Goal: Complete application form: Complete application form

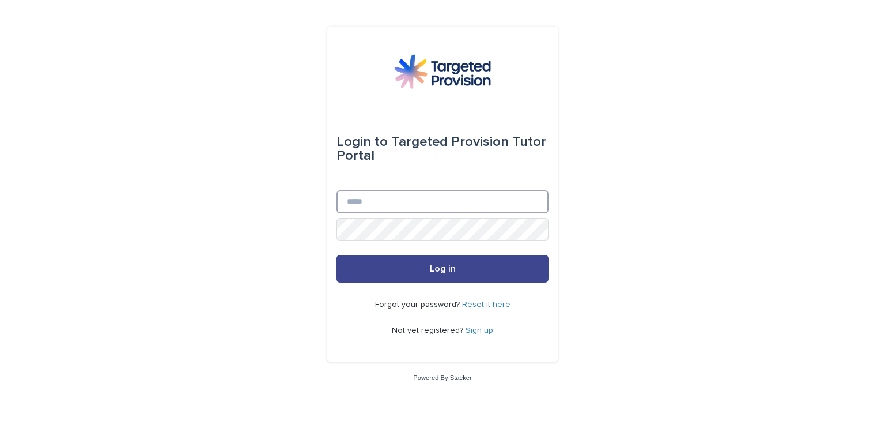
type input "**********"
click at [417, 272] on button "Log in" at bounding box center [443, 269] width 212 height 28
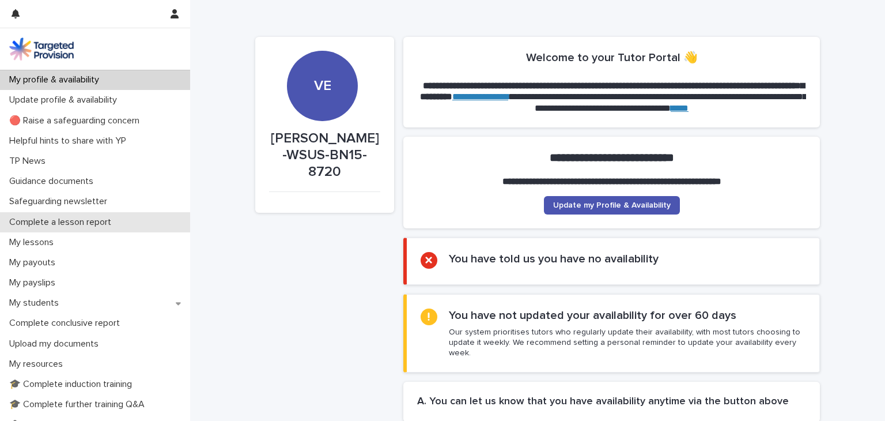
click at [77, 225] on p "Complete a lesson report" at bounding box center [63, 222] width 116 height 11
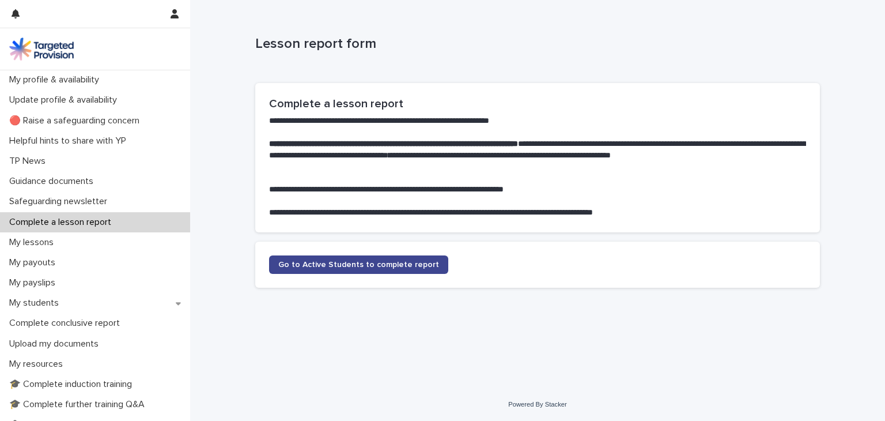
click at [340, 269] on link "Go to Active Students to complete report" at bounding box center [358, 264] width 179 height 18
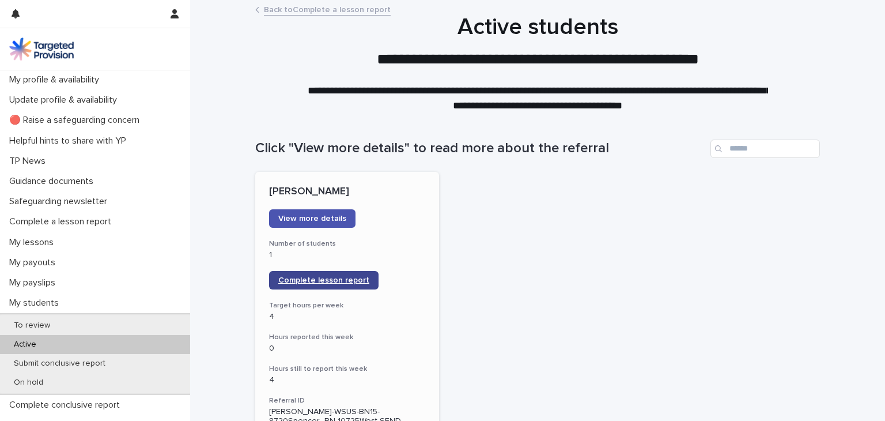
click at [322, 279] on span "Complete lesson report" at bounding box center [323, 280] width 91 height 8
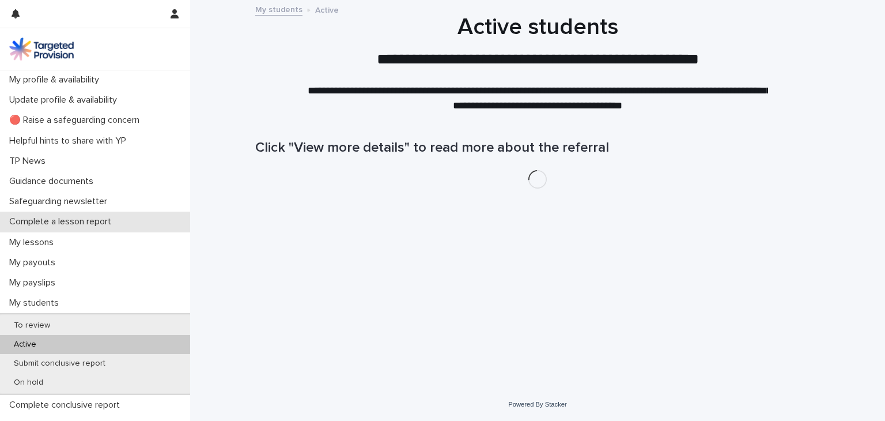
click at [78, 224] on p "Complete a lesson report" at bounding box center [63, 221] width 116 height 11
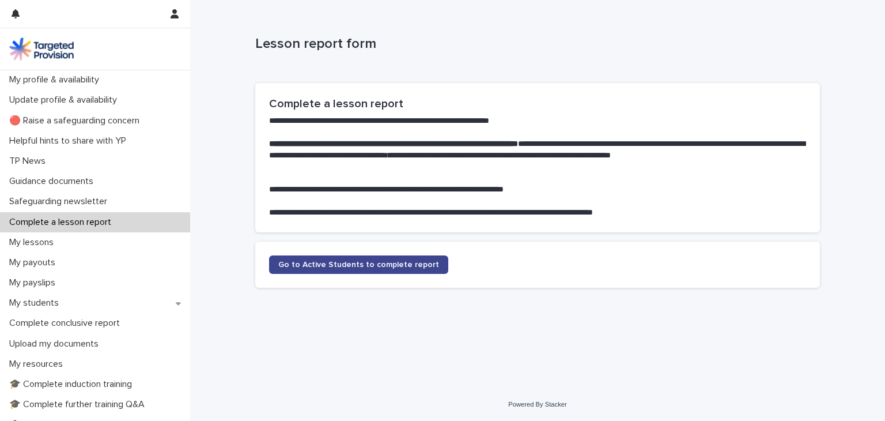
click at [354, 269] on link "Go to Active Students to complete report" at bounding box center [358, 264] width 179 height 18
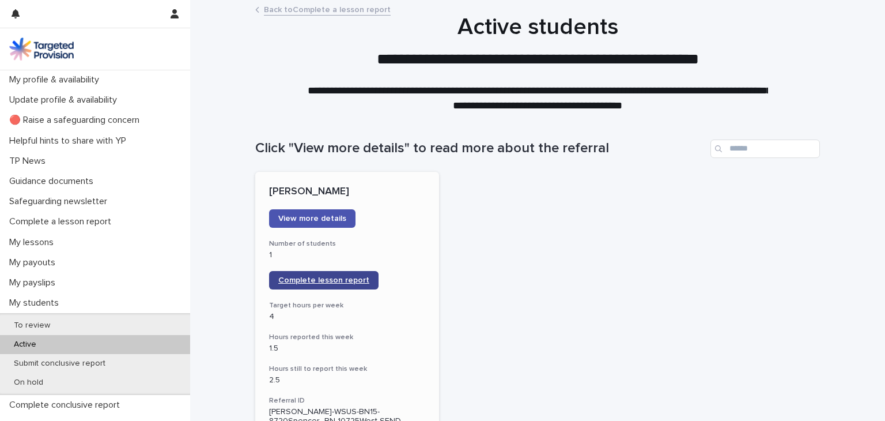
click at [342, 284] on link "Complete lesson report" at bounding box center [323, 280] width 109 height 18
